Goal: Obtain resource: Obtain resource

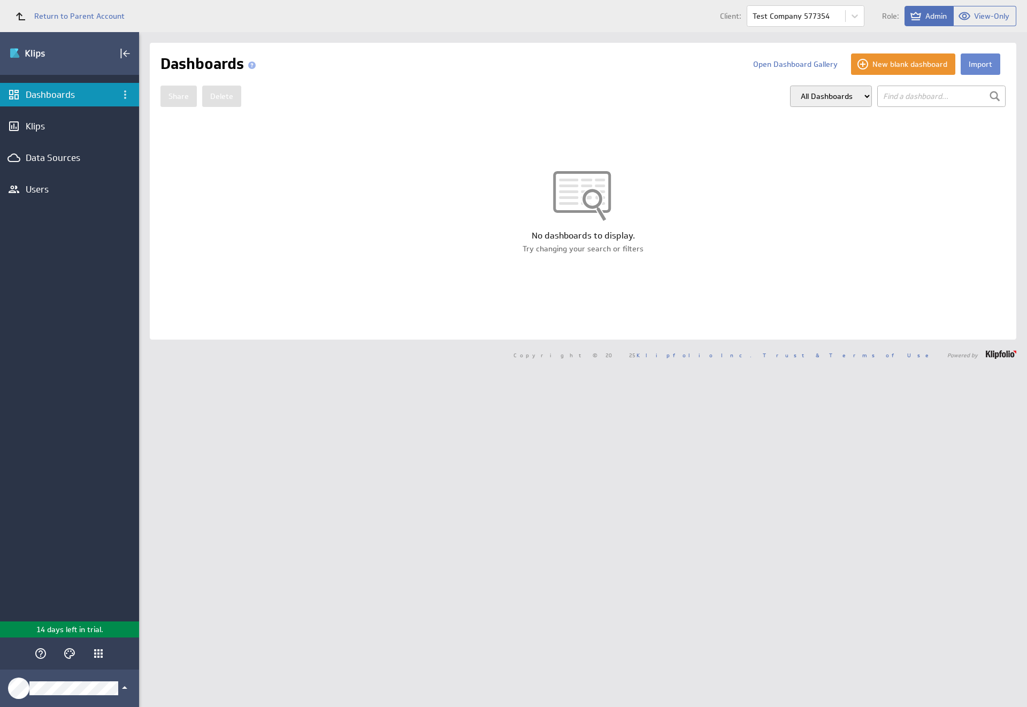
click at [972, 64] on button "Import" at bounding box center [981, 64] width 40 height 21
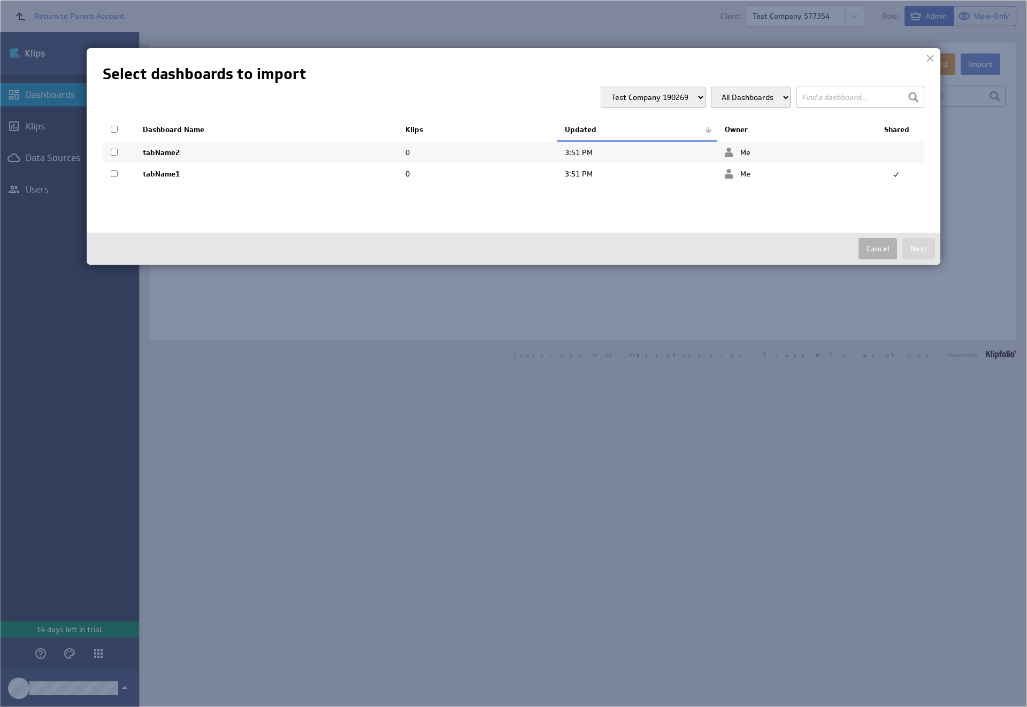
select select "8e257f6f244ab4d1603d96f1b79b0874"
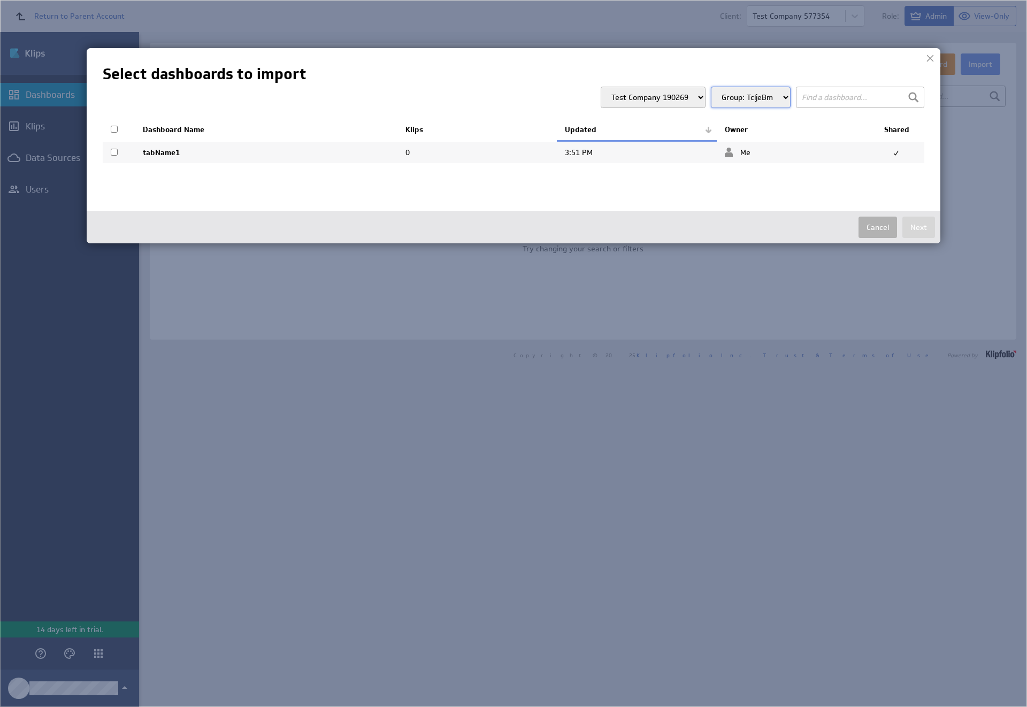
click at [114, 152] on input "checkbox" at bounding box center [114, 152] width 7 height 7
checkbox input "true"
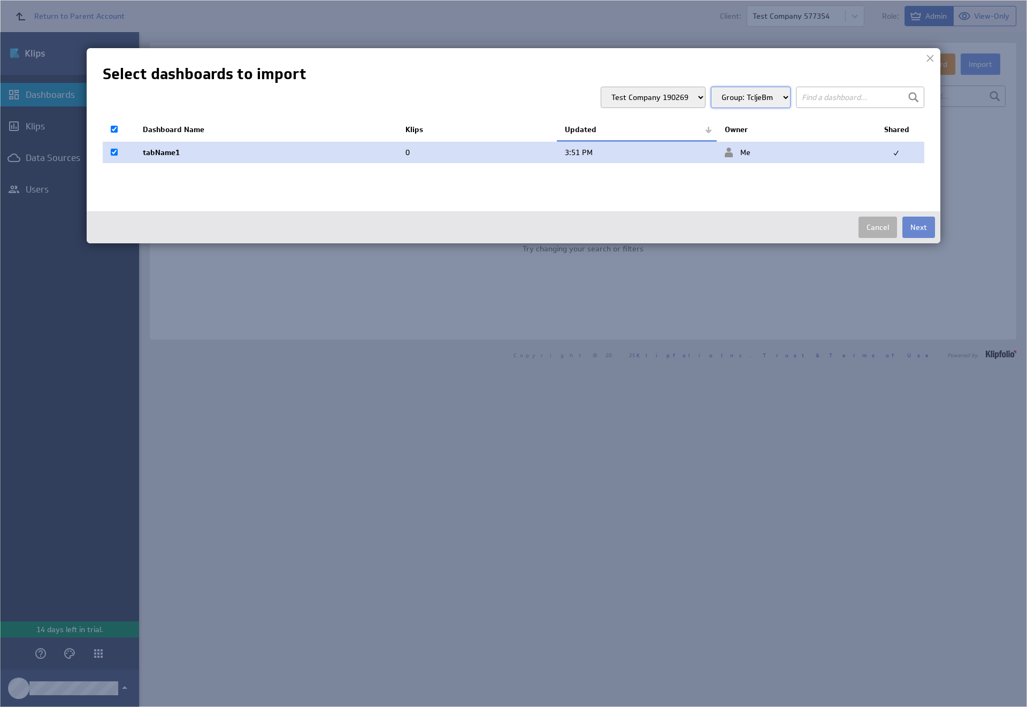
click at [919, 227] on button "Next" at bounding box center [919, 227] width 33 height 21
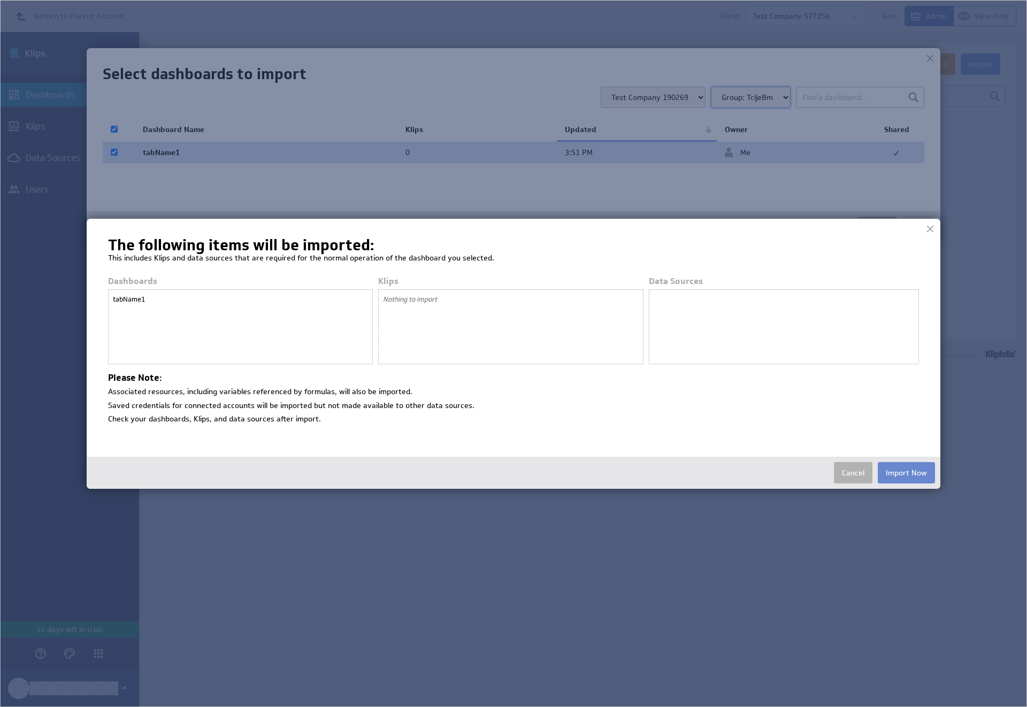
click at [906, 473] on button "Import Now" at bounding box center [906, 472] width 57 height 21
